Goal: Transaction & Acquisition: Purchase product/service

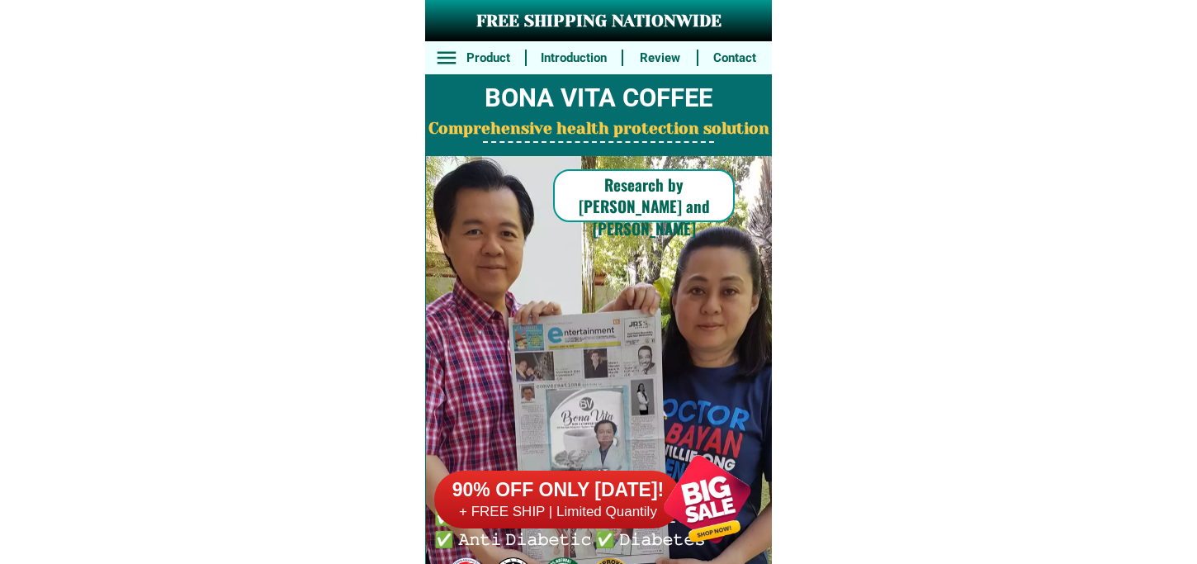
click at [644, 498] on div at bounding box center [707, 499] width 130 height 130
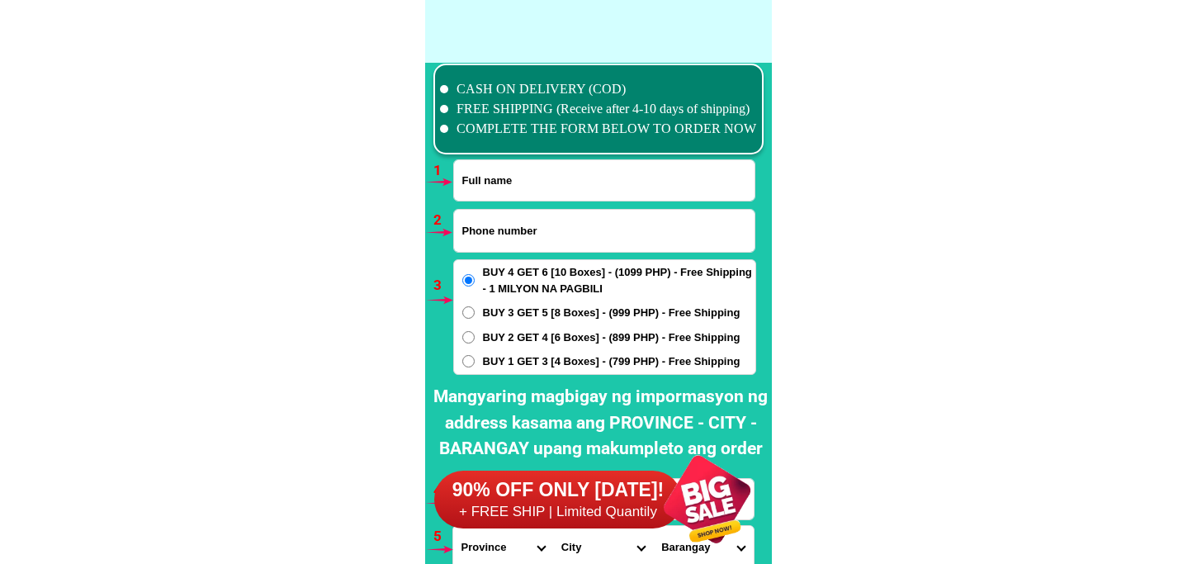
scroll to position [12139, 0]
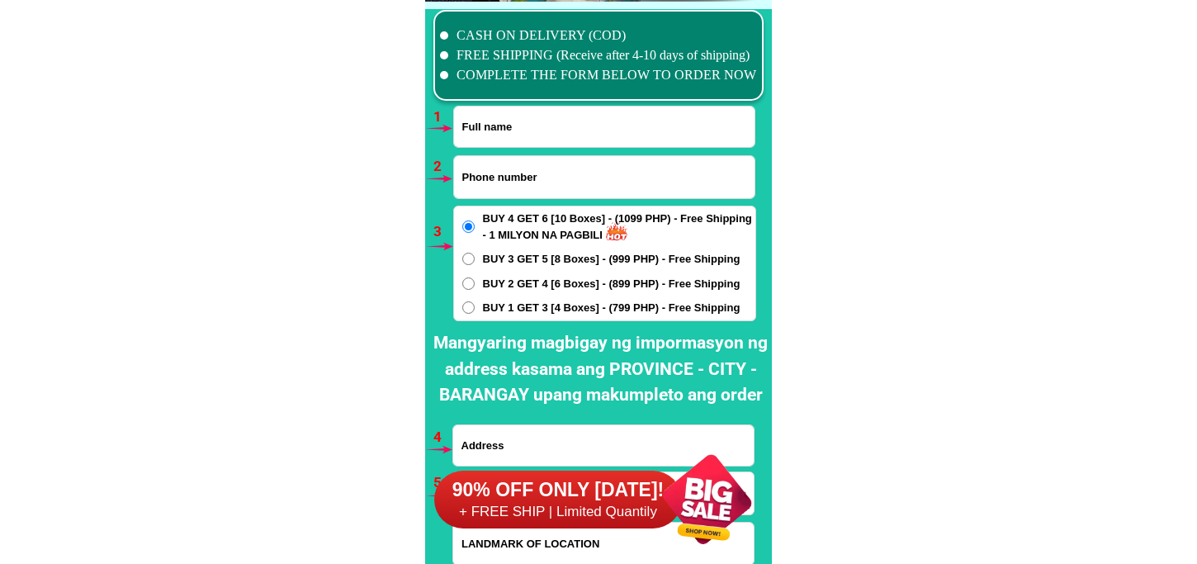
click at [527, 130] on input "Input full_name" at bounding box center [604, 126] width 300 height 40
paste input "09359863915"
type input "09359863915"
click at [504, 196] on input "Input phone_number" at bounding box center [604, 177] width 300 height 42
paste input "09359863915"
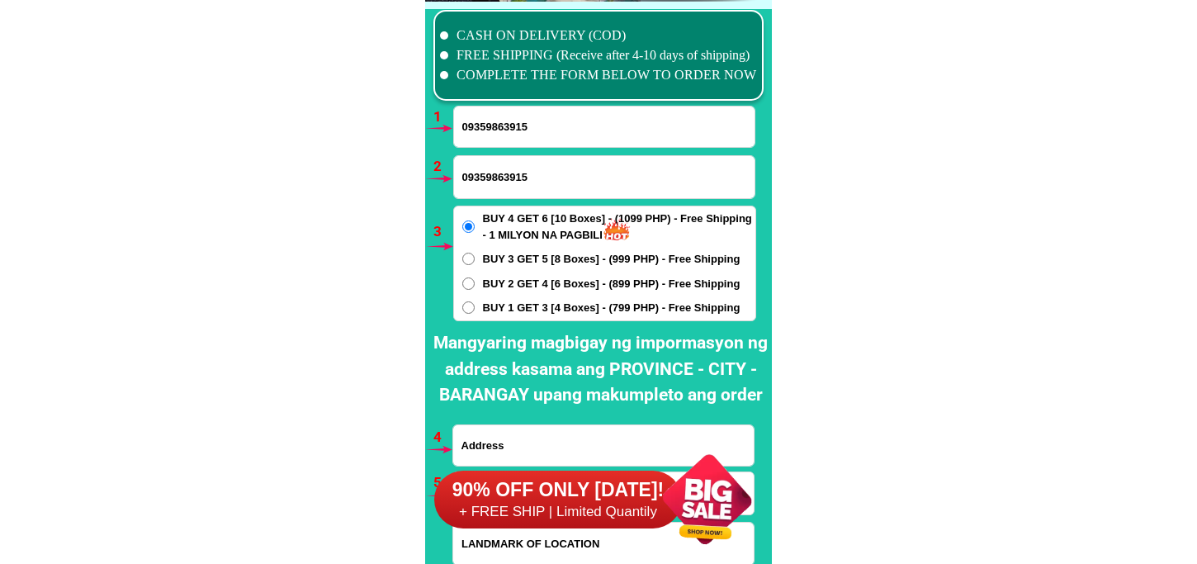
type input "09359863915"
click at [490, 128] on input "09359863915" at bounding box center [604, 126] width 300 height 40
paste input "[PERSON_NAME]"
type input "[PERSON_NAME]"
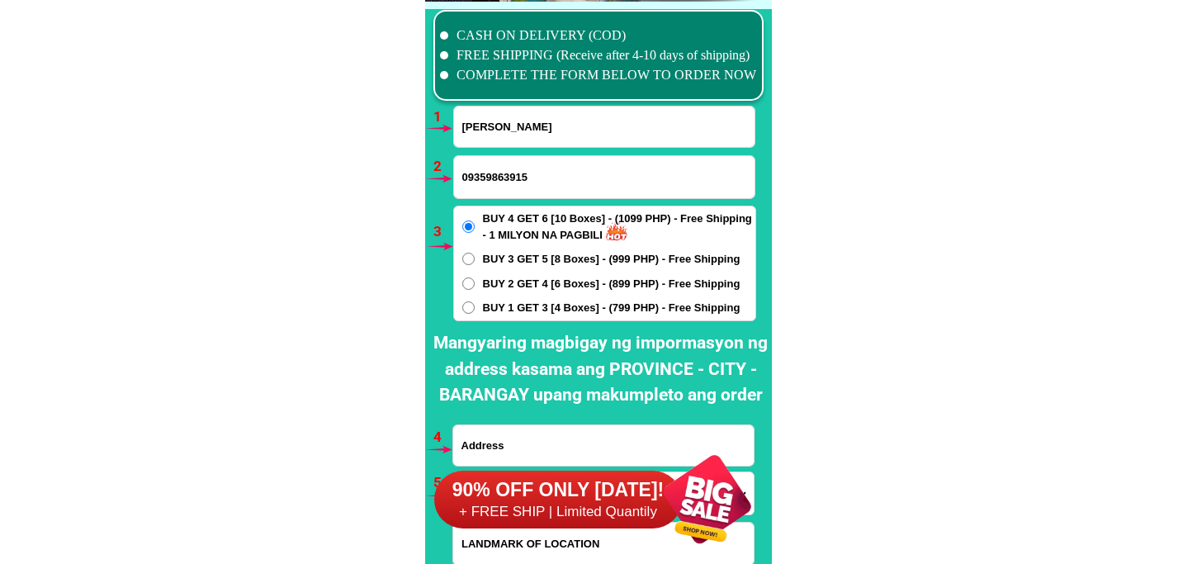
scroll to position [12322, 0]
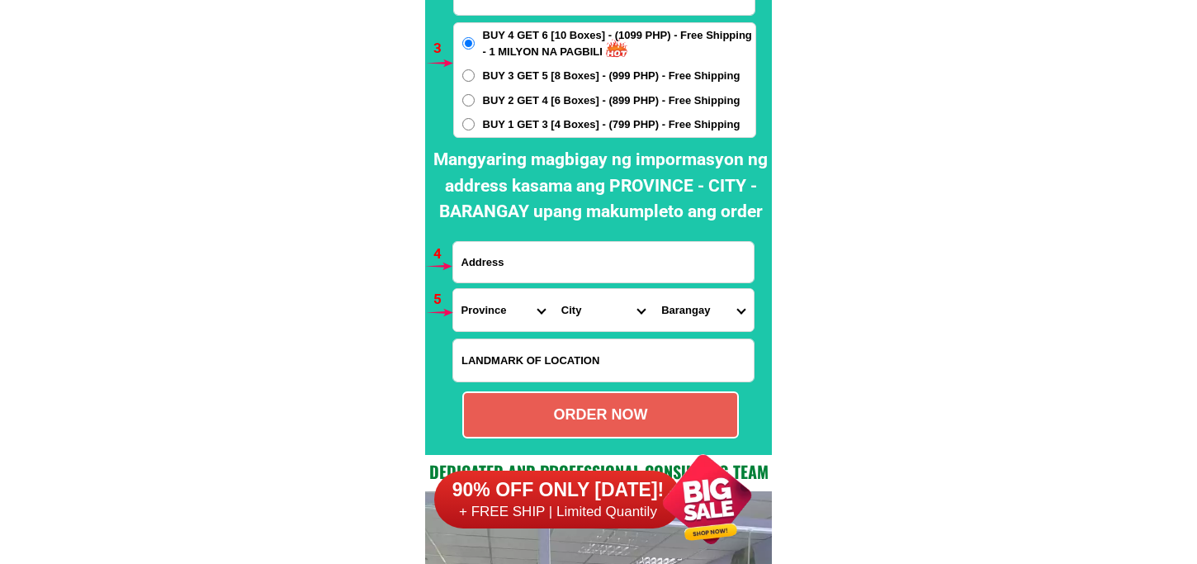
click at [540, 270] on input "Input address" at bounding box center [603, 262] width 300 height 40
paste input "Maguindanao. St.purok. 2. New. Lower bicotan Rod 18 Taguig. City"
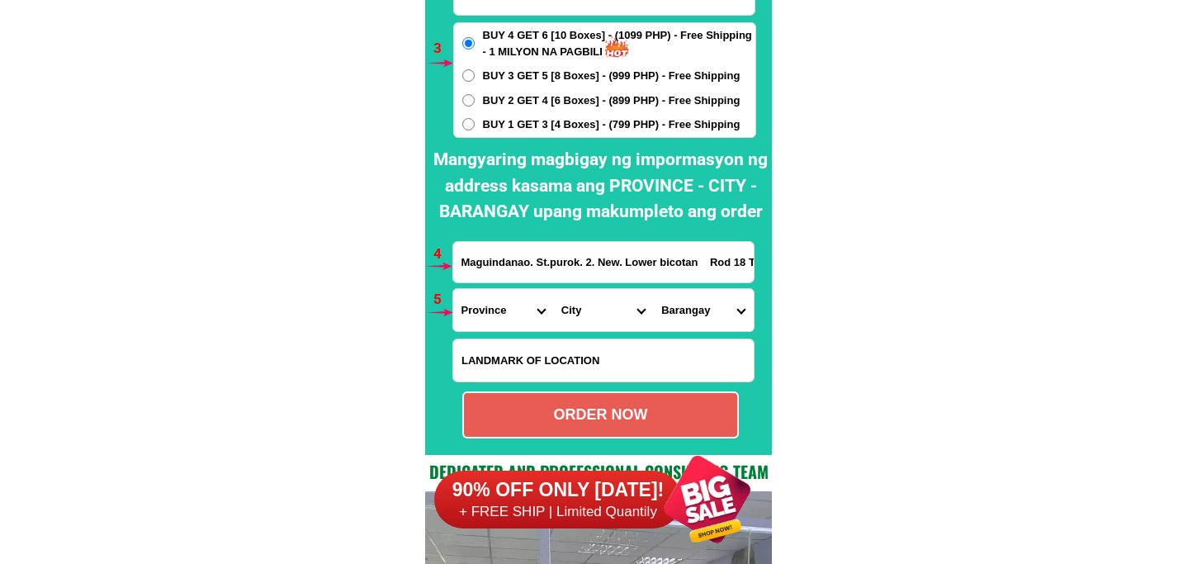
scroll to position [0, 55]
type input "Maguindanao. St.purok. 2. New. Lower bicotan Rod 18 Taguig. City"
click at [499, 300] on select "Province [GEOGRAPHIC_DATA] [GEOGRAPHIC_DATA] [GEOGRAPHIC_DATA] [GEOGRAPHIC_DATA…" at bounding box center [503, 310] width 100 height 42
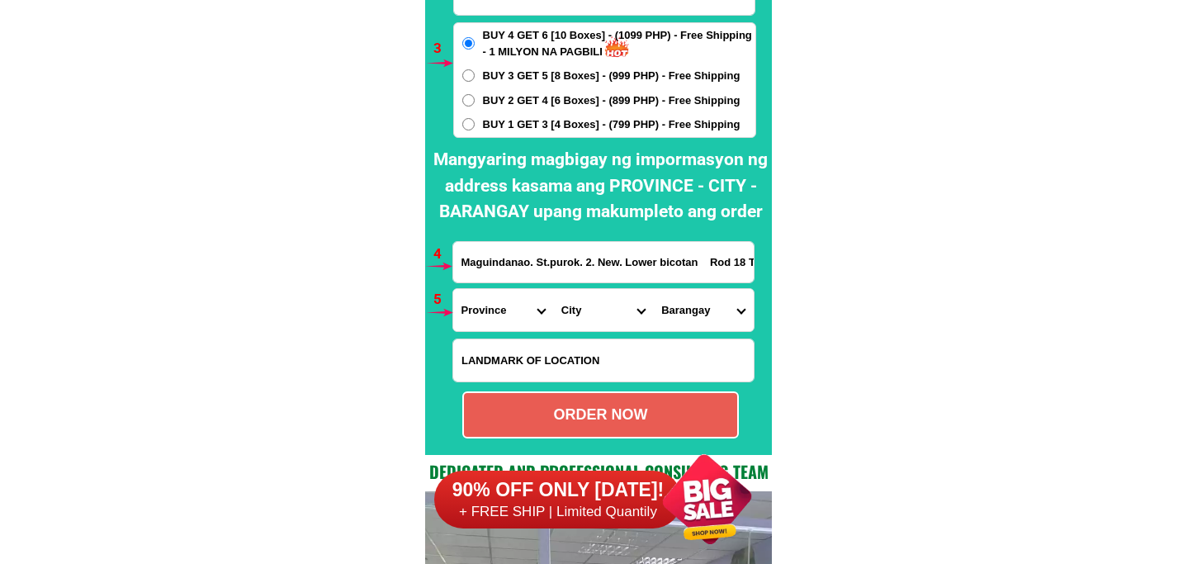
select select "63_219"
click at [453, 289] on select "Province [GEOGRAPHIC_DATA] [GEOGRAPHIC_DATA] [GEOGRAPHIC_DATA] [GEOGRAPHIC_DATA…" at bounding box center [503, 310] width 100 height 42
drag, startPoint x: 579, startPoint y: 309, endPoint x: 586, endPoint y: 289, distance: 21.2
click at [579, 309] on select "City [GEOGRAPHIC_DATA] [GEOGRAPHIC_DATA] [GEOGRAPHIC_DATA] [GEOGRAPHIC_DATA]-ci…" at bounding box center [603, 310] width 100 height 42
select select "63_2191611"
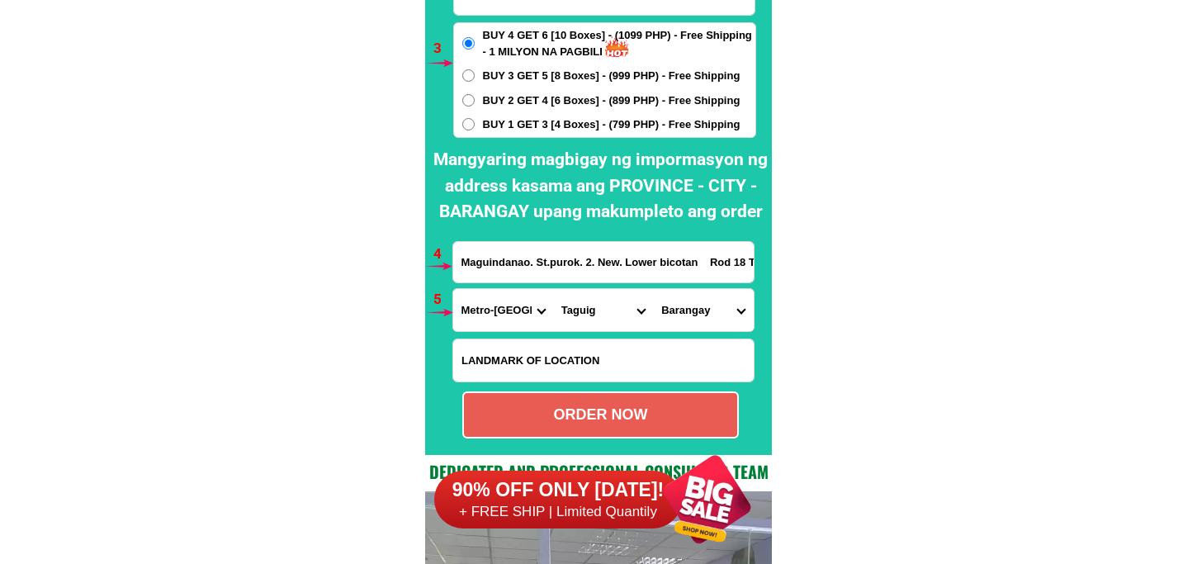
click at [553, 289] on select "City [GEOGRAPHIC_DATA] [GEOGRAPHIC_DATA] [GEOGRAPHIC_DATA] [GEOGRAPHIC_DATA]-ci…" at bounding box center [603, 310] width 100 height 42
drag, startPoint x: 669, startPoint y: 322, endPoint x: 684, endPoint y: 291, distance: 33.6
click at [670, 319] on select "[GEOGRAPHIC_DATA][PERSON_NAME][GEOGRAPHIC_DATA] [GEOGRAPHIC_DATA] [GEOGRAPHIC_D…" at bounding box center [703, 310] width 100 height 42
click at [653, 289] on select "[GEOGRAPHIC_DATA][PERSON_NAME][GEOGRAPHIC_DATA] [GEOGRAPHIC_DATA] [GEOGRAPHIC_D…" at bounding box center [703, 310] width 100 height 42
click at [698, 310] on select "[GEOGRAPHIC_DATA][PERSON_NAME][GEOGRAPHIC_DATA] [GEOGRAPHIC_DATA] [GEOGRAPHIC_D…" at bounding box center [703, 310] width 100 height 42
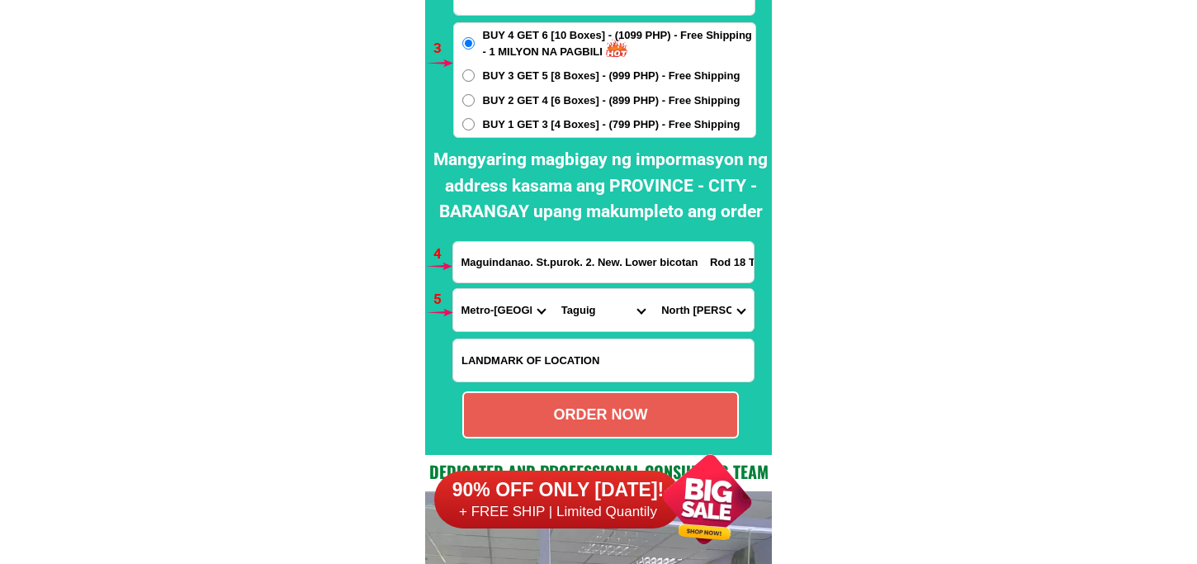
select select "63_21916118603"
click at [653, 289] on select "[GEOGRAPHIC_DATA][PERSON_NAME][GEOGRAPHIC_DATA] [GEOGRAPHIC_DATA] [GEOGRAPHIC_D…" at bounding box center [703, 310] width 100 height 42
click at [627, 423] on div "ORDER NOW" at bounding box center [600, 415] width 273 height 22
radio input "true"
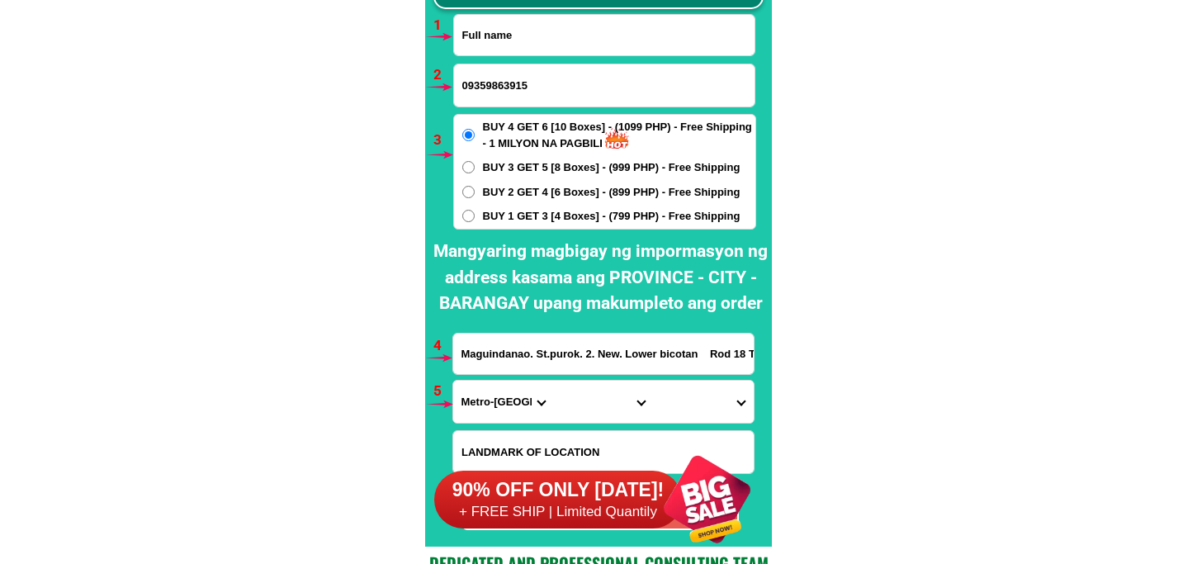
click at [500, 29] on input "Input full_name" at bounding box center [604, 35] width 300 height 40
paste input "Mercy Buag [PERSON_NAME]"
type input "Mercy Buag [PERSON_NAME]"
click at [518, 74] on input "09359863915" at bounding box center [604, 85] width 300 height 42
paste input "09948803580"
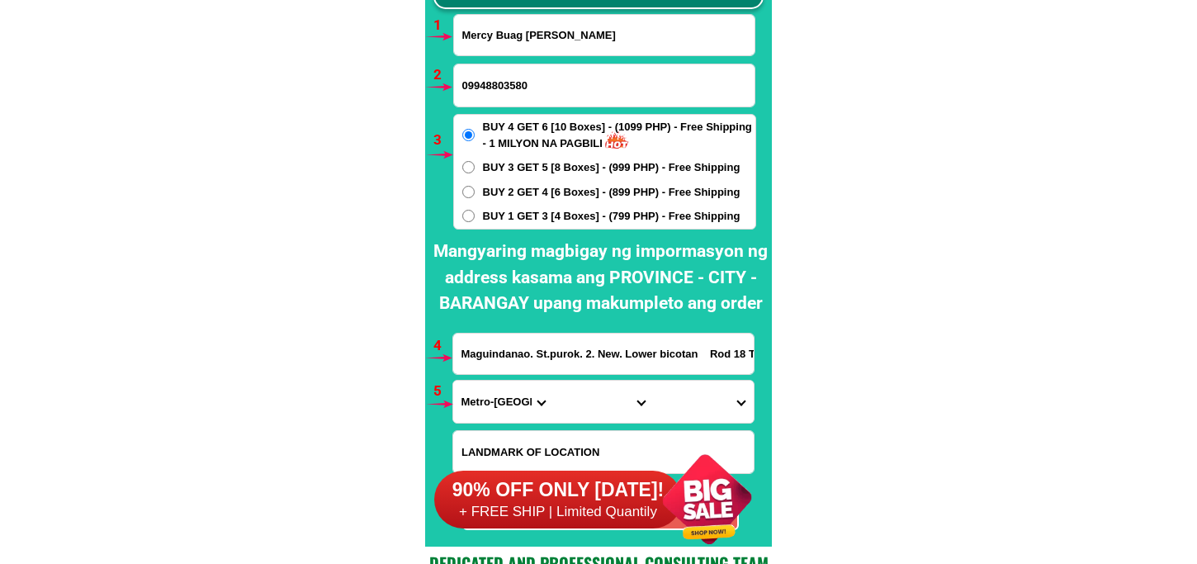
type input "09948803580"
click at [500, 212] on span "BUY 1 GET 3 [4 Boxes] - (799 PHP) - Free Shipping" at bounding box center [612, 216] width 258 height 17
click at [475, 212] on input "BUY 1 GET 3 [4 Boxes] - (799 PHP) - Free Shipping" at bounding box center [468, 216] width 12 height 12
radio input "true"
click at [565, 334] on input "Maguindanao. St.purok. 2. New. Lower bicotan Rod 18 Taguig. City" at bounding box center [603, 354] width 300 height 40
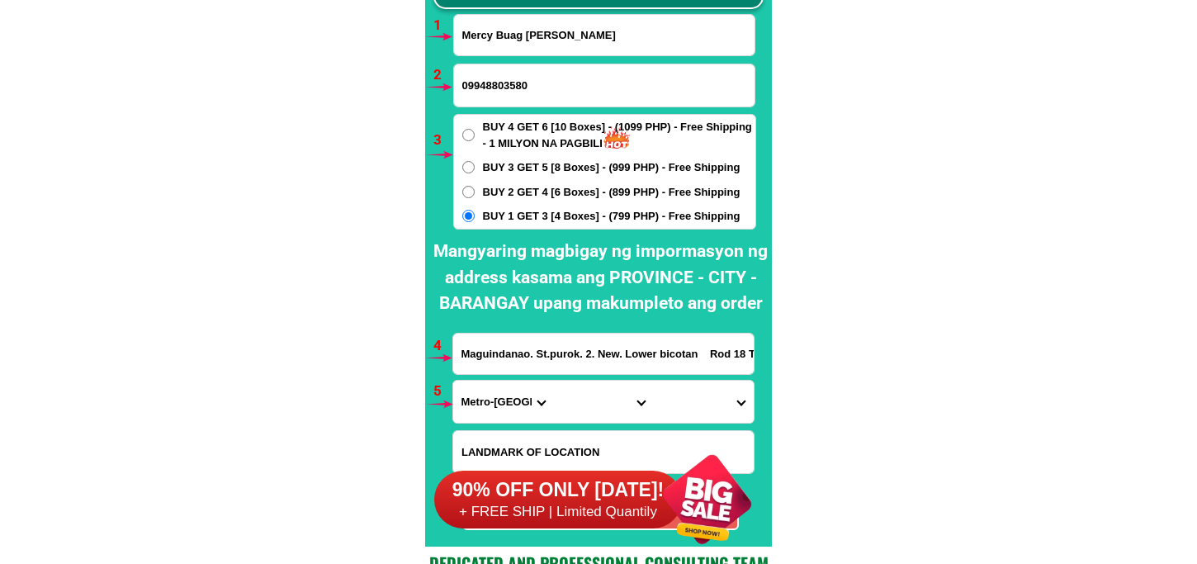
click at [565, 353] on input "Maguindanao. St.purok. 2. New. Lower bicotan Rod 18 Taguig. City" at bounding box center [603, 354] width 300 height 40
paste input "ko mercy Buag [PERSON_NAME] purok 2 [PERSON_NAME] Oas albay"
type input "ko mercy Buag [PERSON_NAME] purok 2 [PERSON_NAME] Oas albay"
drag, startPoint x: 484, startPoint y: 400, endPoint x: 484, endPoint y: 380, distance: 20.6
click at [484, 394] on select "Province [GEOGRAPHIC_DATA] [GEOGRAPHIC_DATA] [GEOGRAPHIC_DATA] [GEOGRAPHIC_DATA…" at bounding box center [503, 402] width 100 height 42
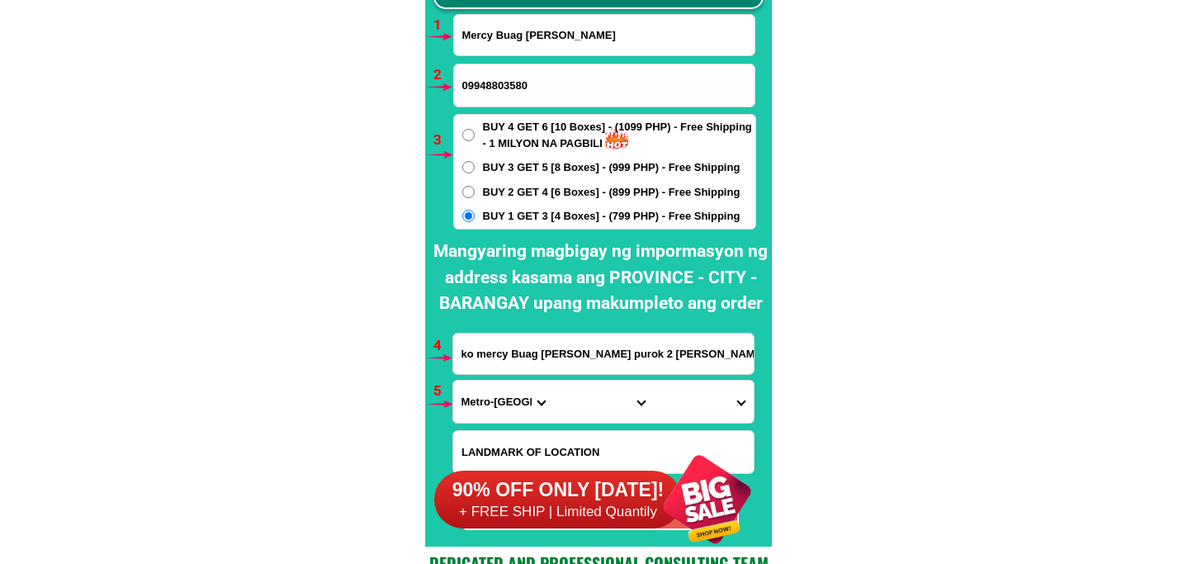
select select "63_402"
click at [453, 381] on select "Province [GEOGRAPHIC_DATA] [GEOGRAPHIC_DATA] [GEOGRAPHIC_DATA] [GEOGRAPHIC_DATA…" at bounding box center [503, 402] width 100 height 42
drag, startPoint x: 490, startPoint y: 403, endPoint x: 490, endPoint y: 382, distance: 20.7
click at [490, 394] on select "Province [GEOGRAPHIC_DATA] [GEOGRAPHIC_DATA] [GEOGRAPHIC_DATA] [GEOGRAPHIC_DATA…" at bounding box center [503, 402] width 100 height 42
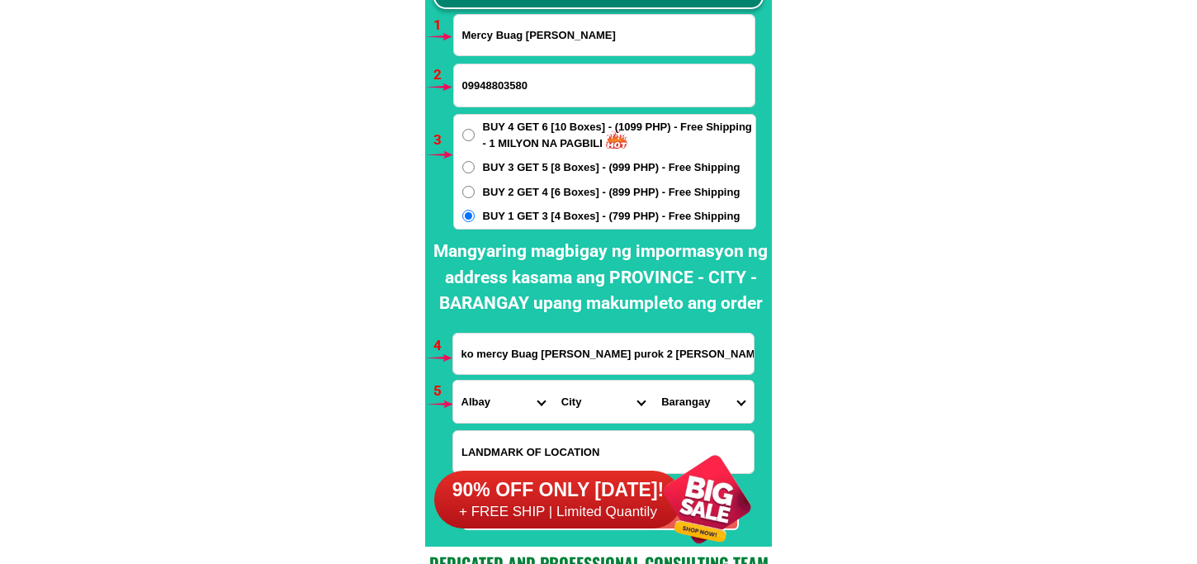
click at [453, 381] on select "Province [GEOGRAPHIC_DATA] [GEOGRAPHIC_DATA] [GEOGRAPHIC_DATA] [GEOGRAPHIC_DATA…" at bounding box center [503, 402] width 100 height 42
drag, startPoint x: 593, startPoint y: 415, endPoint x: 593, endPoint y: 382, distance: 33.0
click at [593, 414] on select "City [GEOGRAPHIC_DATA]-[GEOGRAPHIC_DATA]-[PERSON_NAME] Bacacay Camalig [GEOGRAP…" at bounding box center [603, 402] width 100 height 42
select select "63_4027327"
click at [553, 381] on select "City [GEOGRAPHIC_DATA]-[GEOGRAPHIC_DATA]-[PERSON_NAME] Bacacay Camalig [GEOGRAP…" at bounding box center [603, 402] width 100 height 42
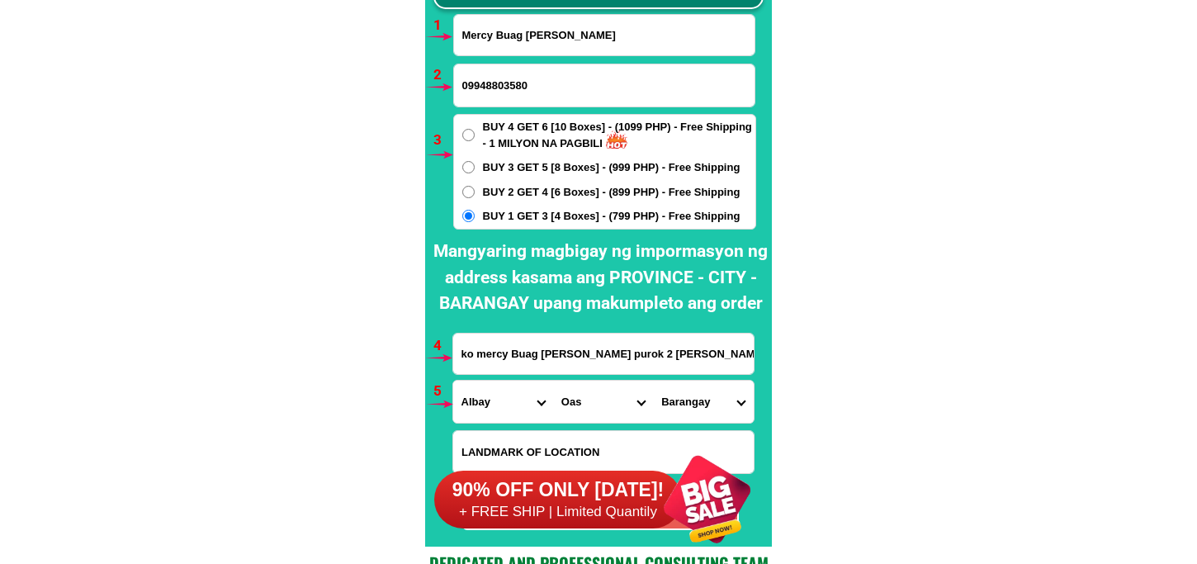
click at [671, 409] on select "Barangay [GEOGRAPHIC_DATA] [GEOGRAPHIC_DATA] [GEOGRAPHIC_DATA] [GEOGRAPHIC_DATA…" at bounding box center [703, 402] width 100 height 42
select select "63_4027327833"
click at [653, 381] on select "Barangay [GEOGRAPHIC_DATA] [GEOGRAPHIC_DATA] [GEOGRAPHIC_DATA] [GEOGRAPHIC_DATA…" at bounding box center [703, 402] width 100 height 42
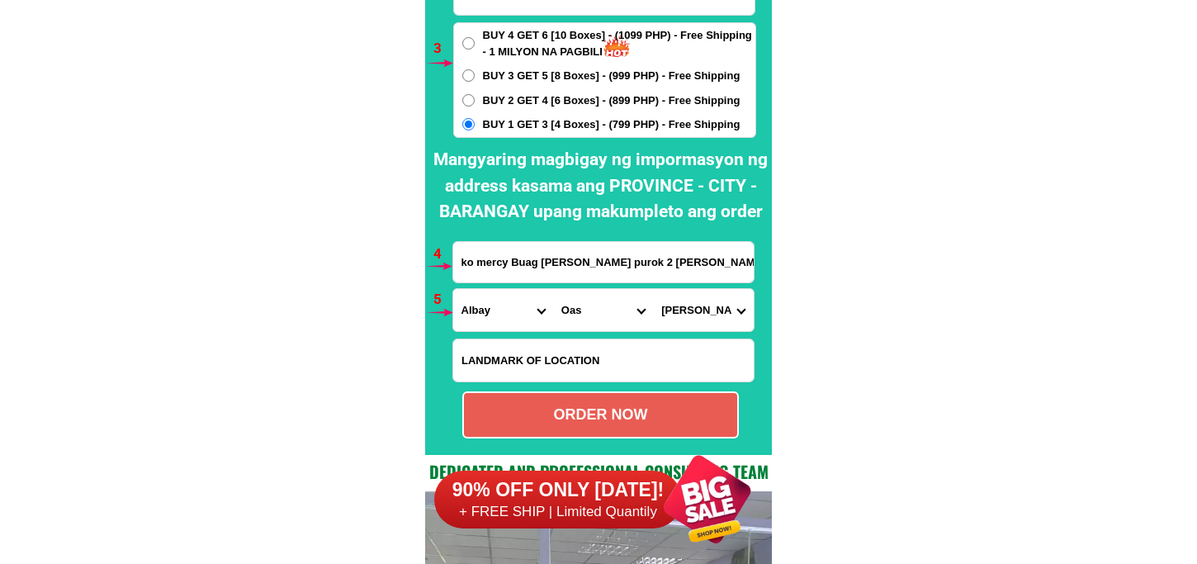
click at [625, 390] on form "Mercy Buag [PERSON_NAME] 09948803580 ORDER NOW ko mercy Buag [PERSON_NAME] puro…" at bounding box center [604, 180] width 304 height 516
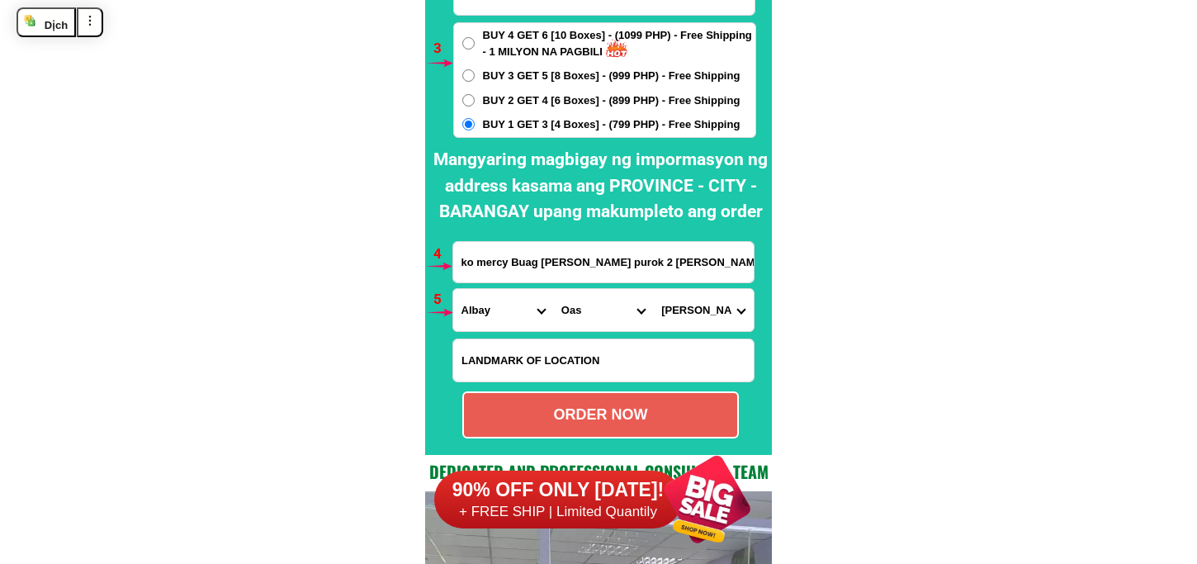
click at [625, 406] on div "ORDER NOW" at bounding box center [600, 415] width 273 height 22
type input "ko mercy Buag [PERSON_NAME] purok 2 [PERSON_NAME] Oas albay"
radio input "true"
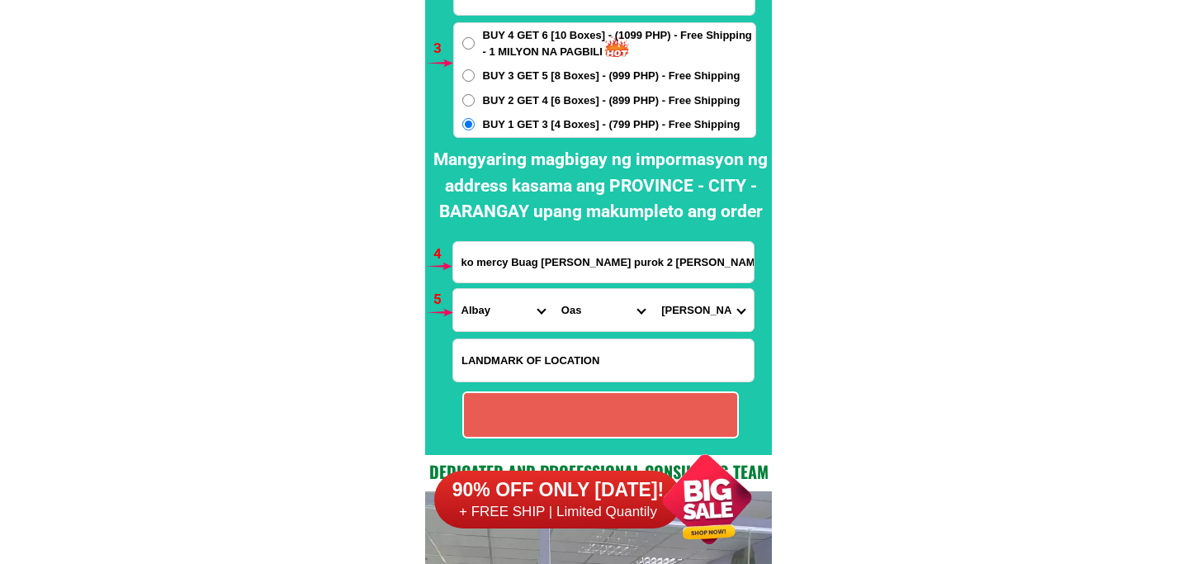
radio input "true"
